Goal: Navigation & Orientation: Find specific page/section

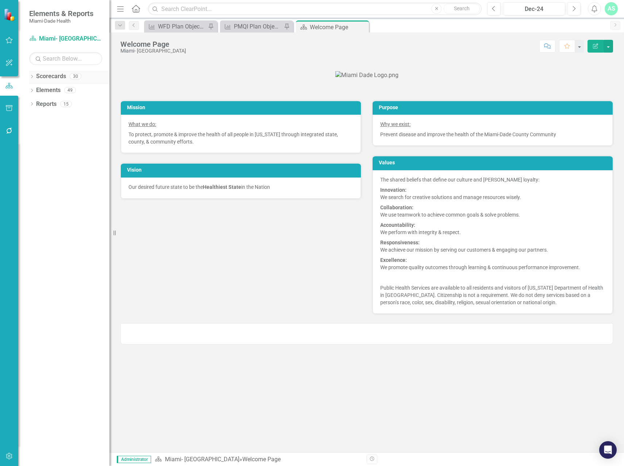
click at [33, 75] on icon "Dropdown" at bounding box center [31, 77] width 5 height 4
click at [37, 91] on icon "Dropdown" at bounding box center [35, 90] width 5 height 4
click at [45, 104] on icon "Dropdown" at bounding box center [42, 103] width 5 height 4
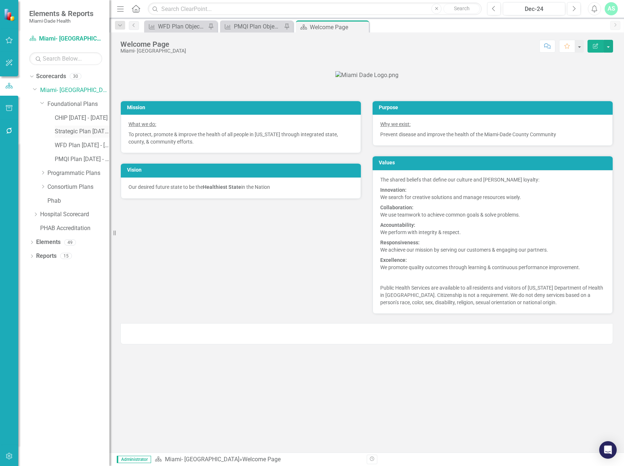
click at [66, 131] on link "Strategic Plan [DATE] - [DATE]" at bounding box center [82, 131] width 55 height 8
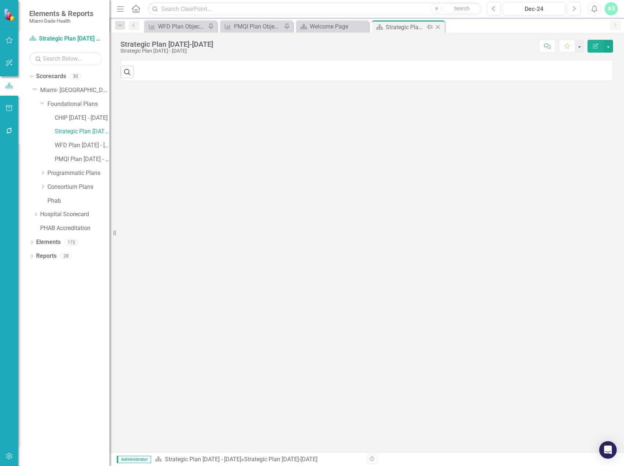
click at [431, 26] on icon at bounding box center [430, 27] width 6 height 4
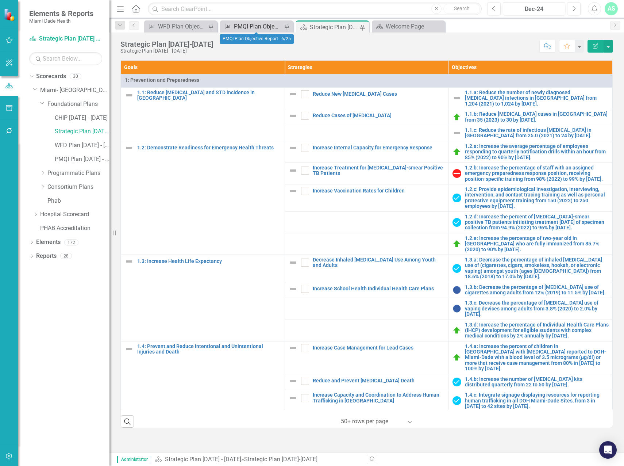
click at [267, 24] on div "PMQI Plan Objective Report - 6/25" at bounding box center [258, 26] width 48 height 9
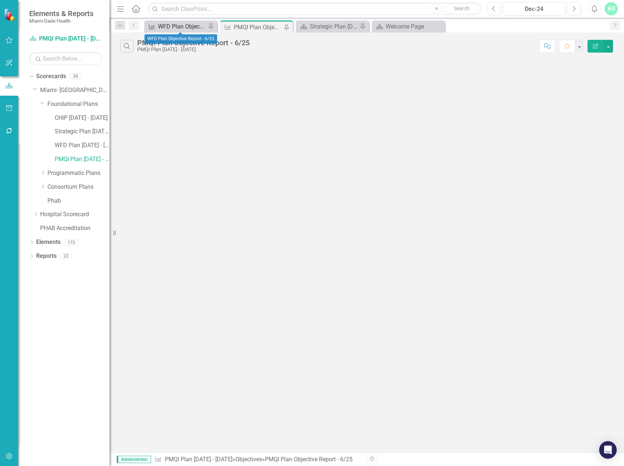
click at [192, 27] on div "WFD Plan Objective Report - 6/25" at bounding box center [182, 26] width 48 height 9
